Goal: Complete application form

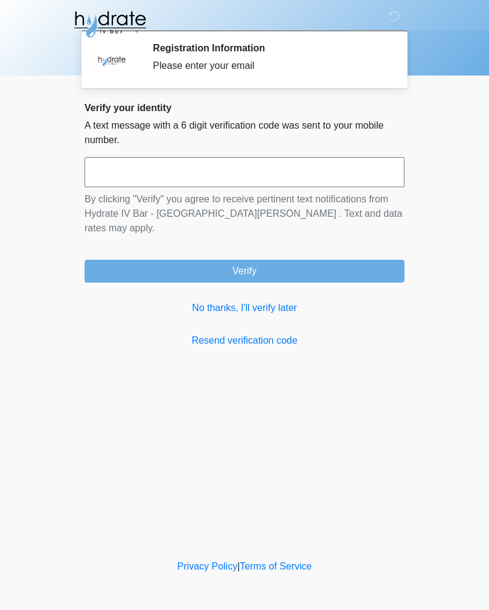
click at [176, 167] on input "text" at bounding box center [245, 172] width 320 height 30
type input "******"
click at [307, 260] on button "Verify" at bounding box center [245, 271] width 320 height 23
click at [350, 261] on button "Verify" at bounding box center [245, 271] width 320 height 23
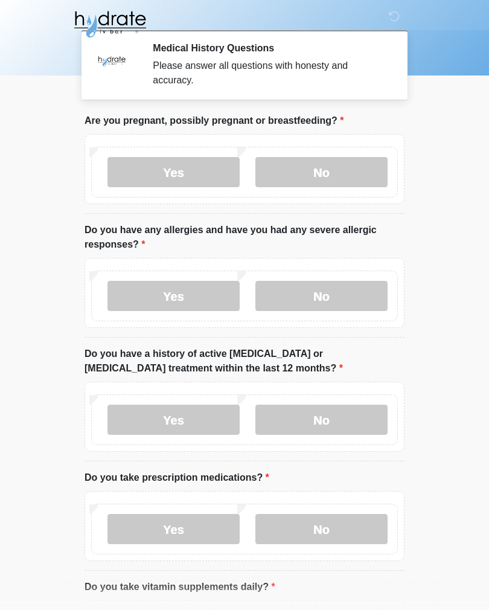
click at [313, 183] on label "No" at bounding box center [321, 172] width 132 height 30
click at [355, 299] on label "No" at bounding box center [321, 296] width 132 height 30
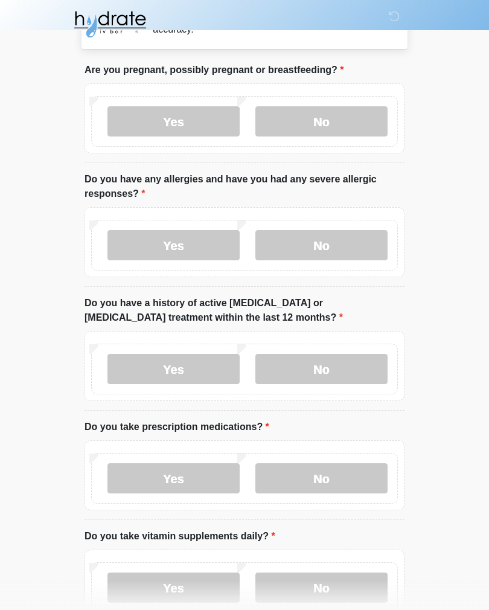
scroll to position [51, 0]
click at [353, 374] on label "No" at bounding box center [321, 368] width 132 height 30
click at [345, 490] on label "No" at bounding box center [321, 478] width 132 height 30
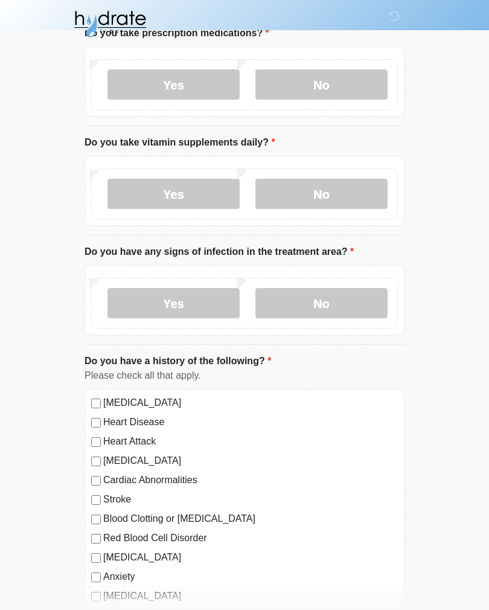
scroll to position [435, 0]
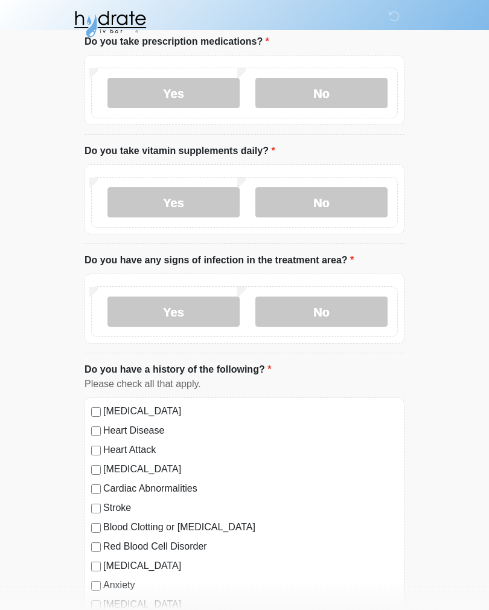
click at [179, 195] on label "Yes" at bounding box center [174, 203] width 132 height 30
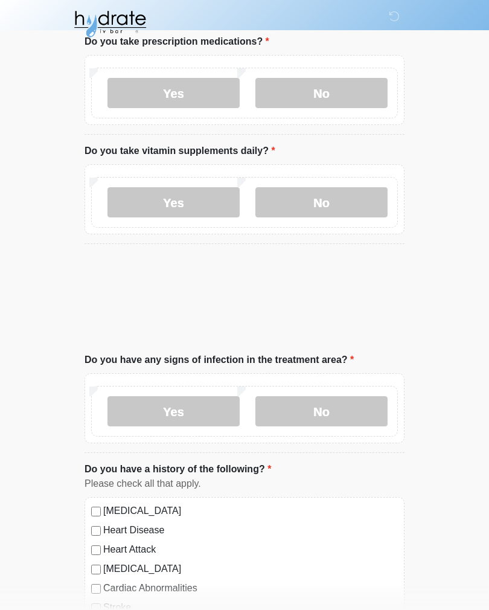
scroll to position [436, 0]
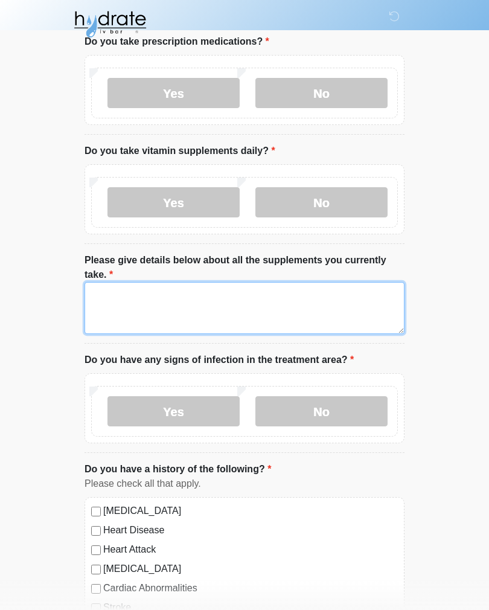
click at [258, 294] on textarea "Please give details below about all the supplements you currently take." at bounding box center [245, 308] width 320 height 52
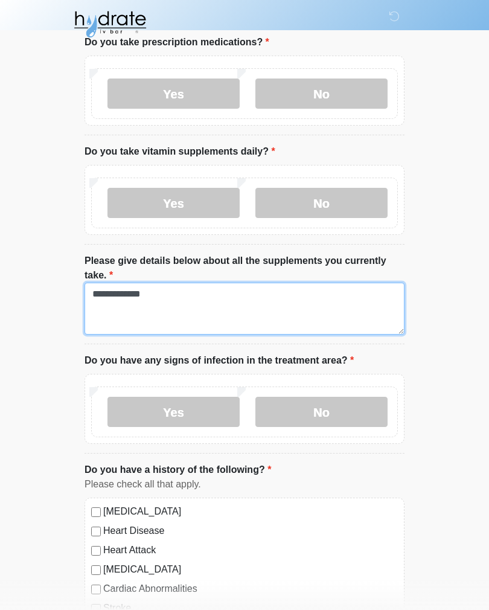
type textarea "**********"
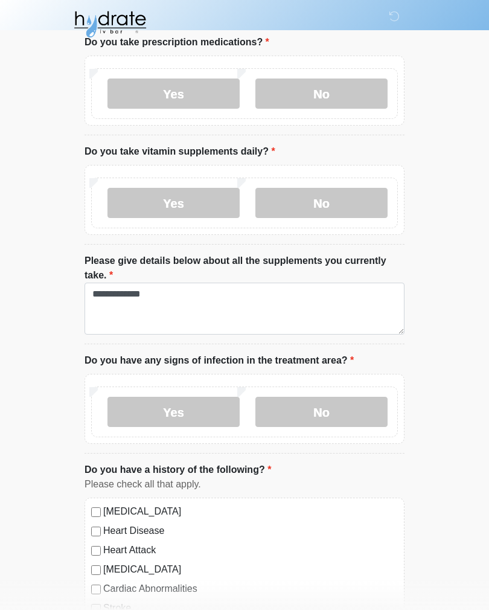
click at [191, 400] on label "Yes" at bounding box center [174, 412] width 132 height 30
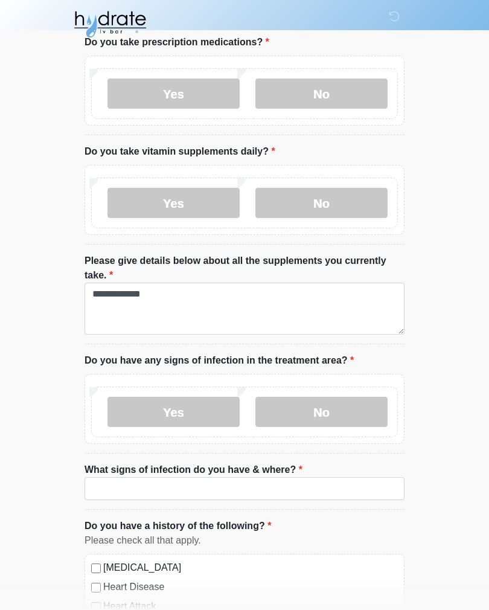
scroll to position [436, 0]
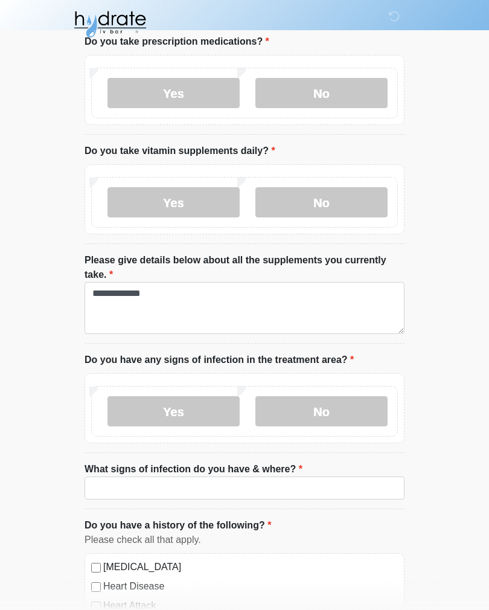
click at [354, 412] on label "No" at bounding box center [321, 411] width 132 height 30
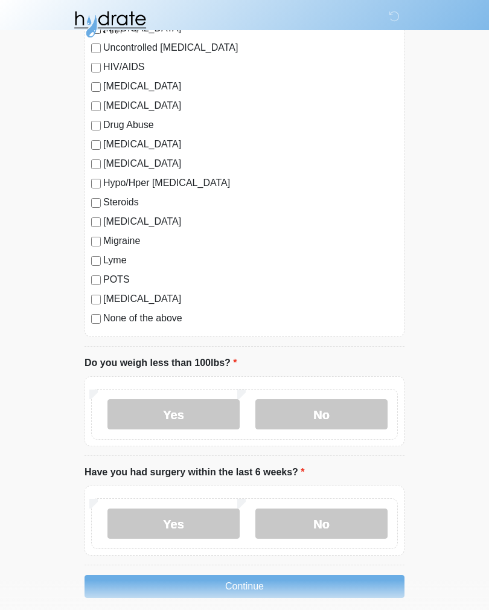
scroll to position [1246, 0]
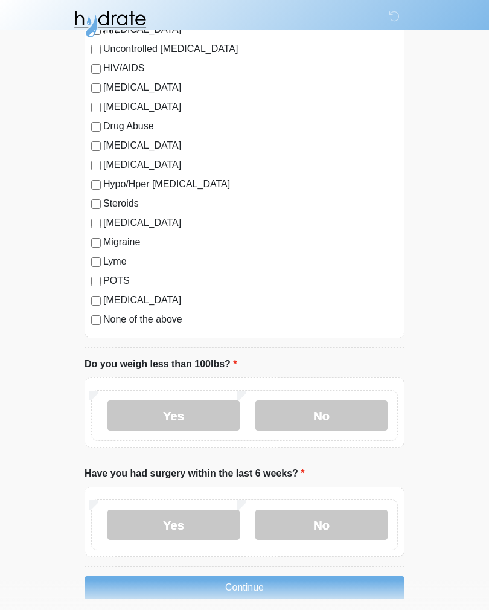
click at [356, 411] on label "No" at bounding box center [321, 415] width 132 height 30
click at [333, 536] on label "No" at bounding box center [321, 525] width 132 height 30
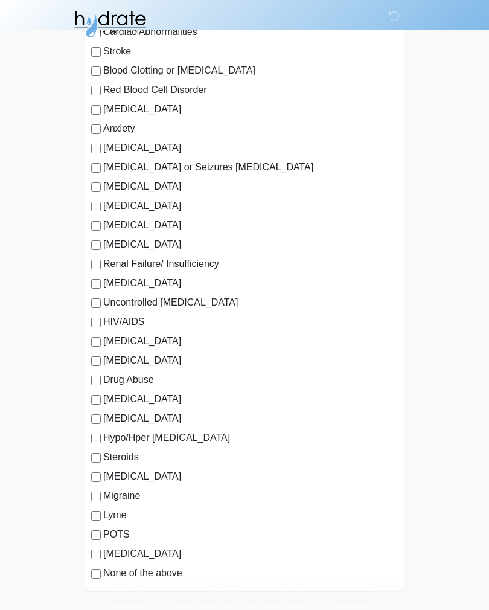
scroll to position [994, 0]
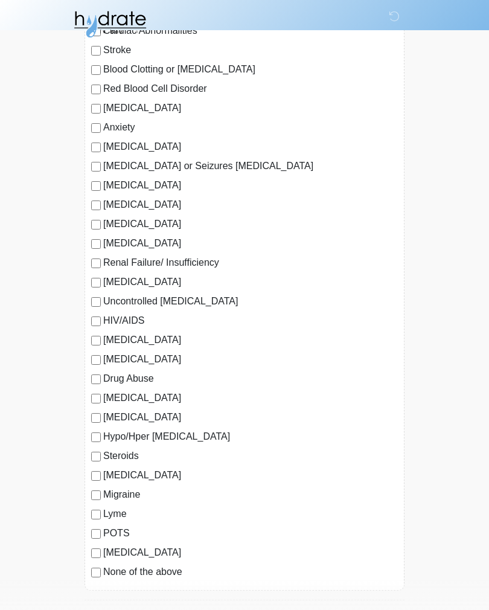
click at [162, 557] on label "[MEDICAL_DATA]" at bounding box center [250, 552] width 295 height 14
click at [152, 576] on label "None of the above" at bounding box center [250, 572] width 295 height 14
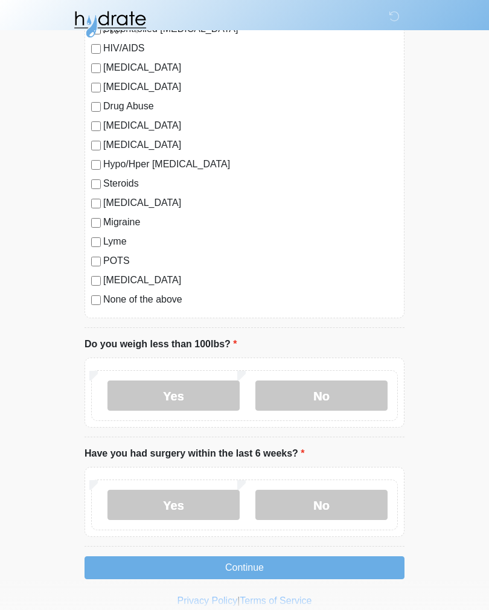
scroll to position [1279, 0]
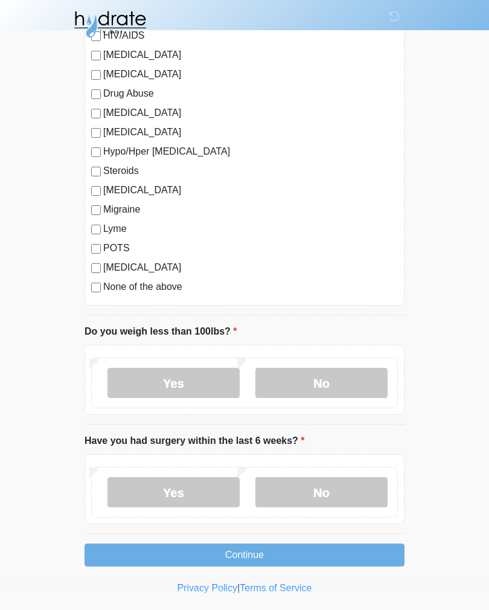
click at [318, 560] on button "Continue" at bounding box center [245, 555] width 320 height 23
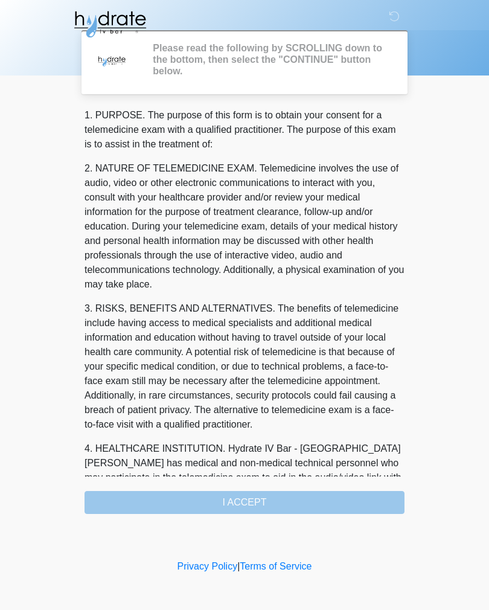
scroll to position [0, 0]
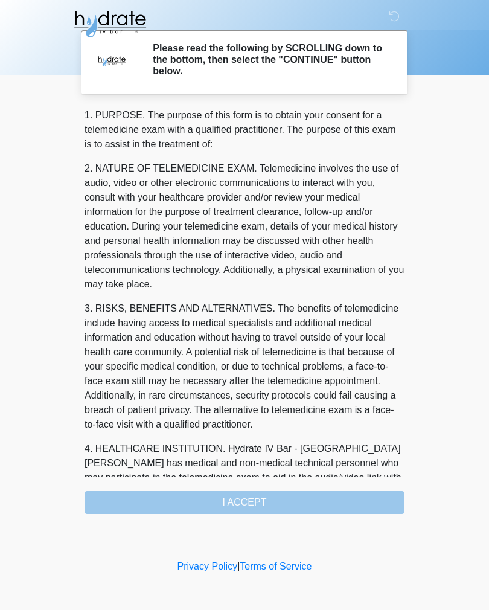
click at [349, 504] on div "1. PURPOSE. The purpose of this form is to obtain your consent for a telemedici…" at bounding box center [245, 311] width 320 height 406
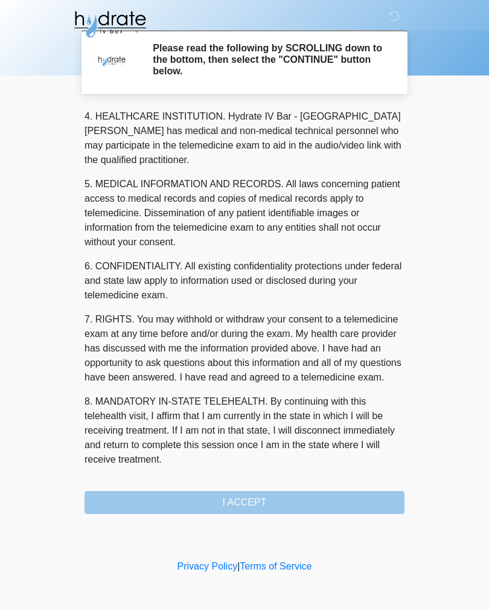
scroll to position [347, 0]
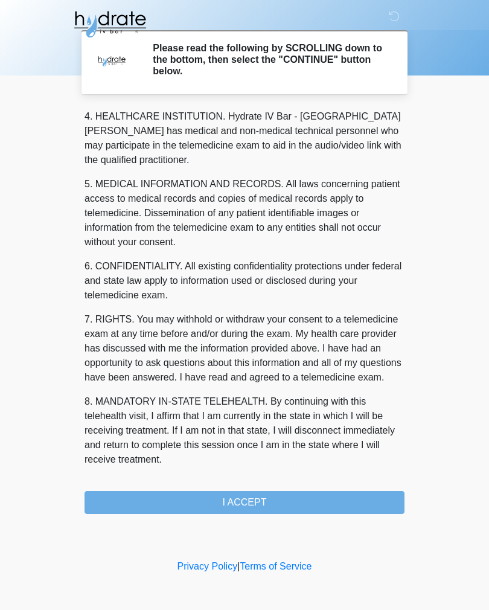
click at [294, 510] on button "I ACCEPT" at bounding box center [245, 502] width 320 height 23
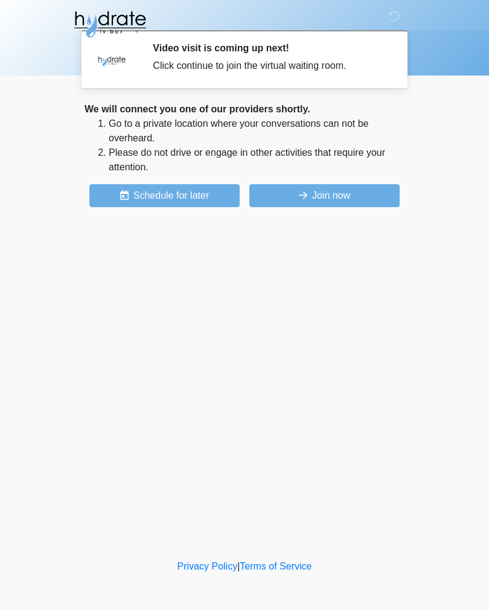
click at [341, 198] on button "Join now" at bounding box center [324, 195] width 150 height 23
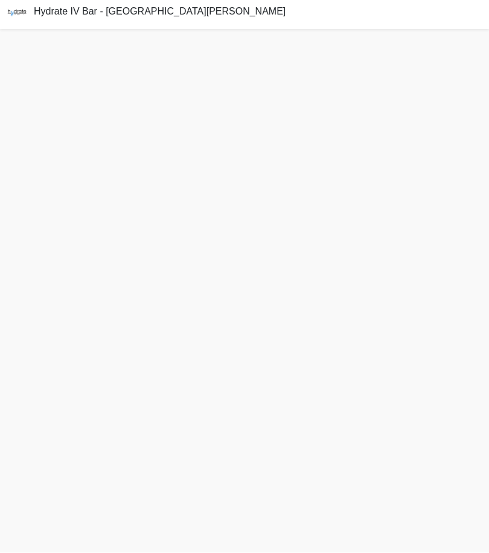
scroll to position [22, 0]
